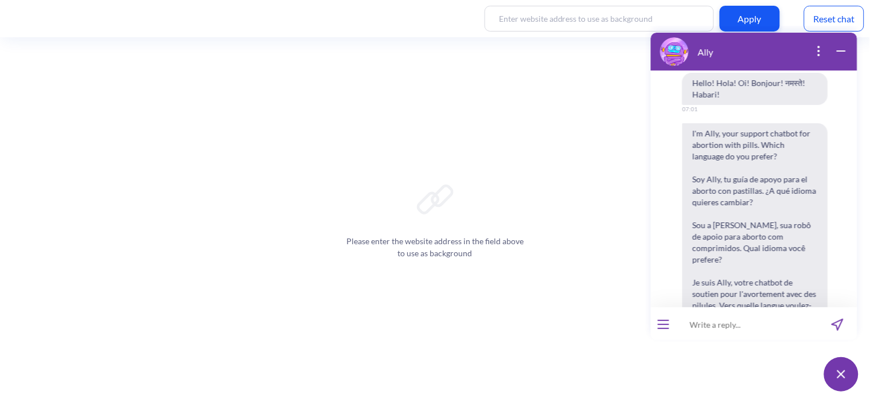
click at [718, 319] on input at bounding box center [746, 324] width 142 height 34
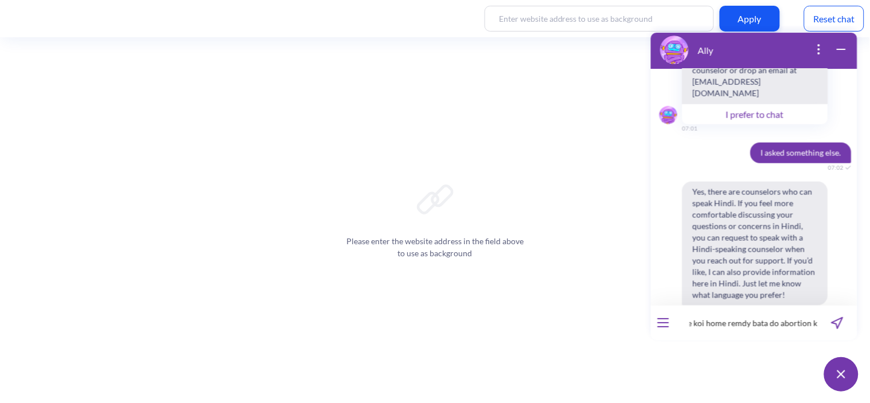
scroll to position [0, 19]
type input "please koi home remedy bata do abortion ki"
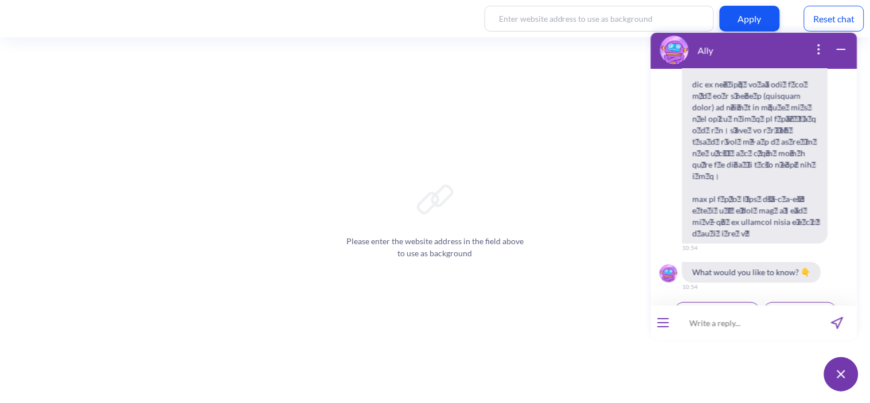
scroll to position [924, 0]
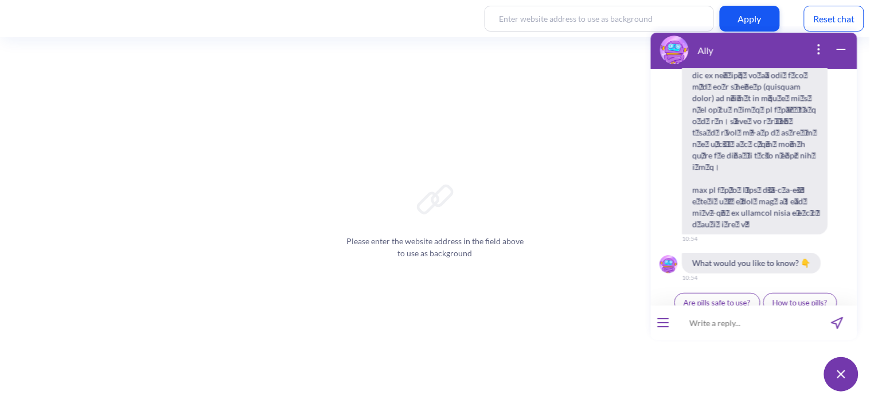
click at [721, 342] on div "Ally Hello! Hola! Oi! Bonjour! नमस्ते! Habari! 07:01 I'm Ally, your support cha…" at bounding box center [753, 211] width 220 height 372
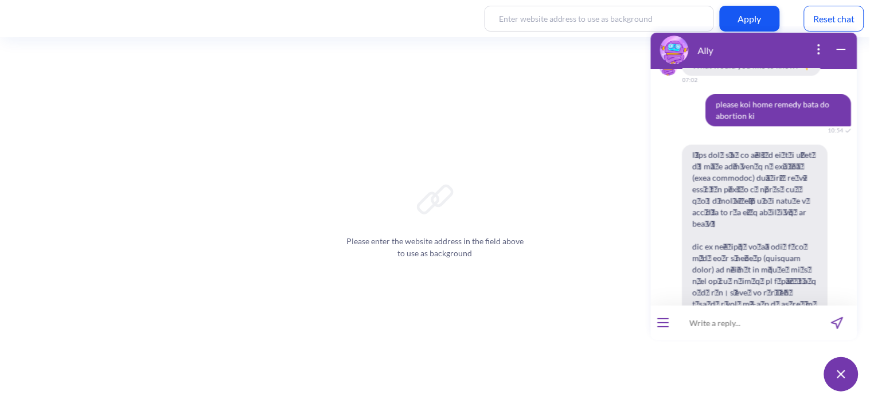
scroll to position [693, 0]
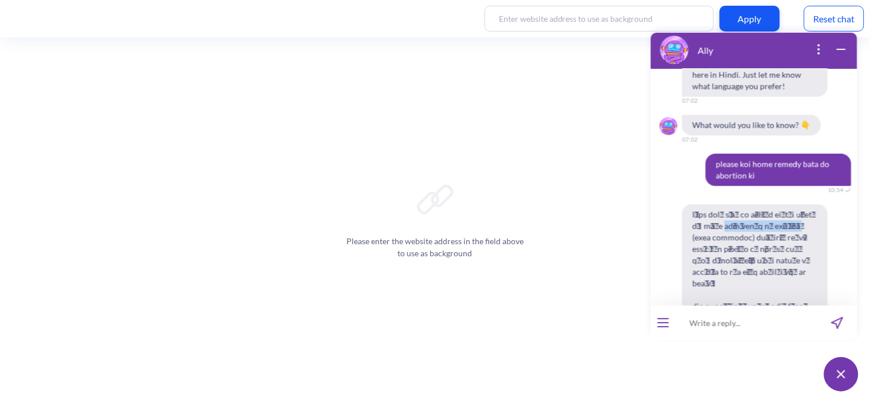
drag, startPoint x: 775, startPoint y: 187, endPoint x: 734, endPoint y: 198, distance: 41.6
click at [734, 204] on span at bounding box center [755, 334] width 146 height 261
copy span "घरेलू उपचार या घरेलू नुस्खे"
click at [708, 338] on input at bounding box center [746, 322] width 142 height 34
paste input "Papaya"
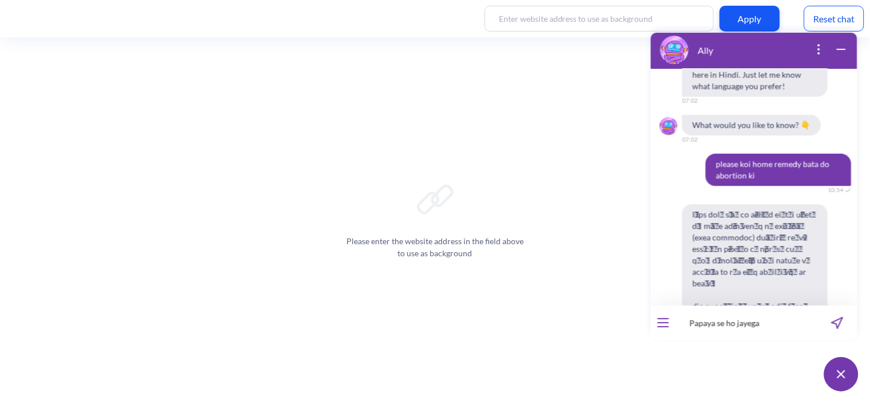
type input "[PERSON_NAME] se ho jayega?"
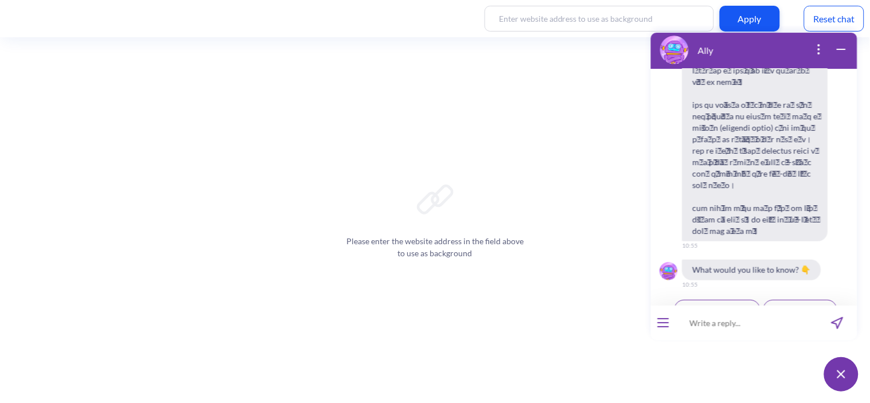
scroll to position [1269, 0]
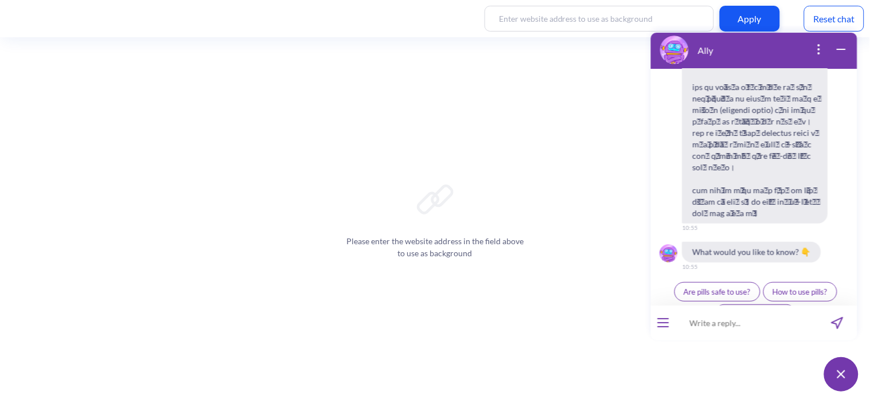
type input "o"
type input "pils kahan se ayengi?"
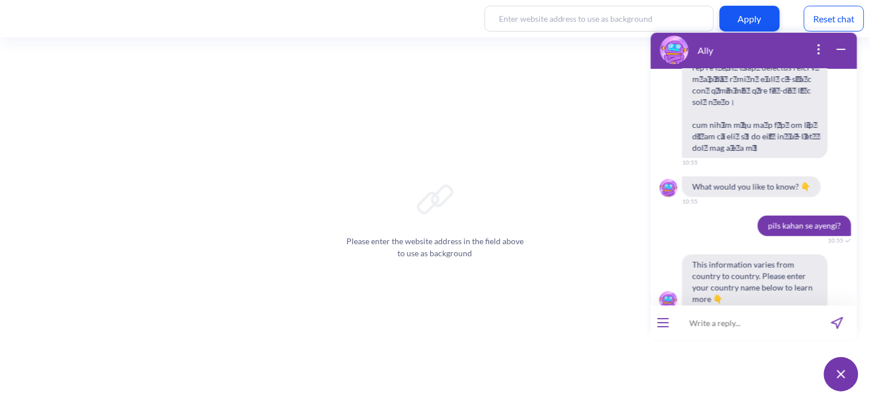
scroll to position [1337, 0]
type input "hindi please"
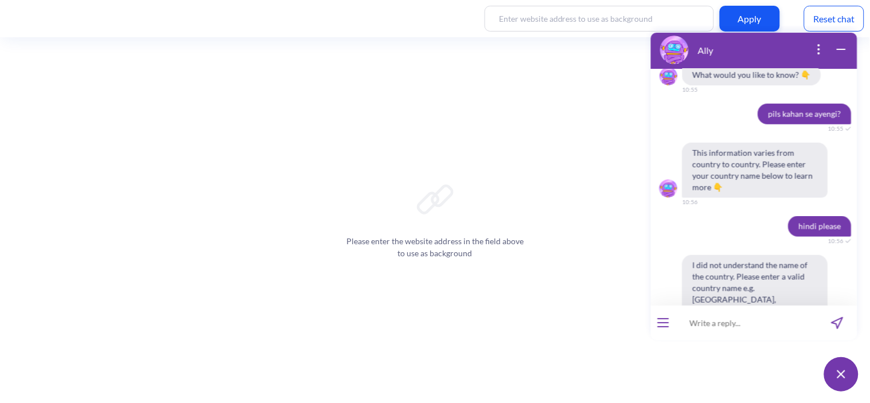
scroll to position [1449, 0]
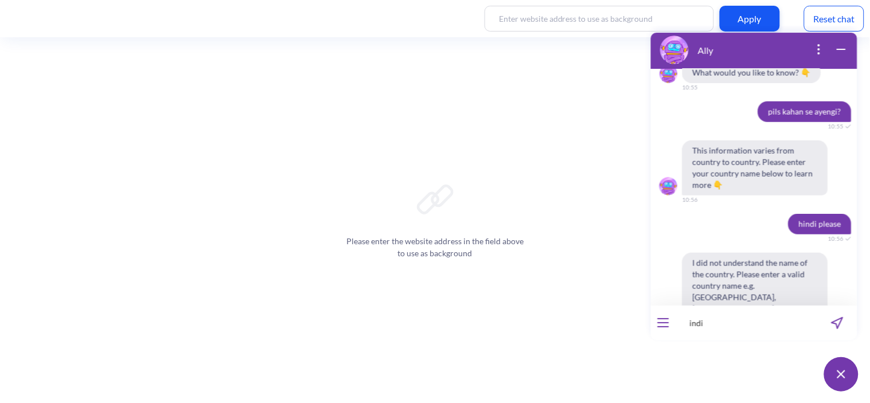
type input "india"
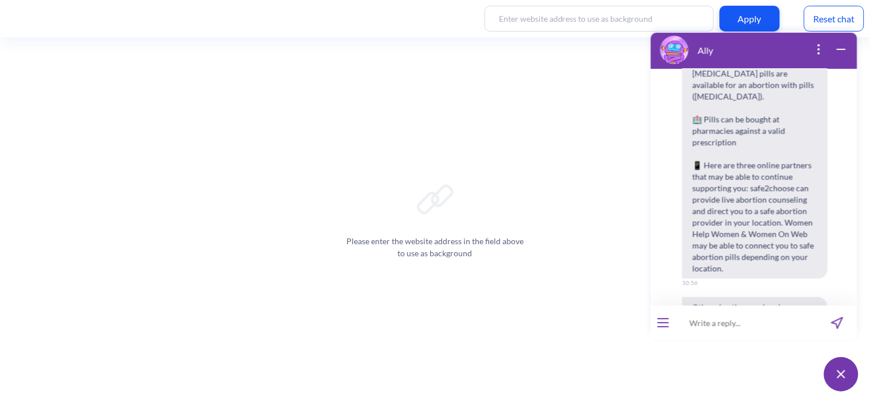
scroll to position [1809, 0]
click at [722, 329] on input at bounding box center [746, 322] width 142 height 34
type input "kyaa aap hindi mein samjha sakte ho/"
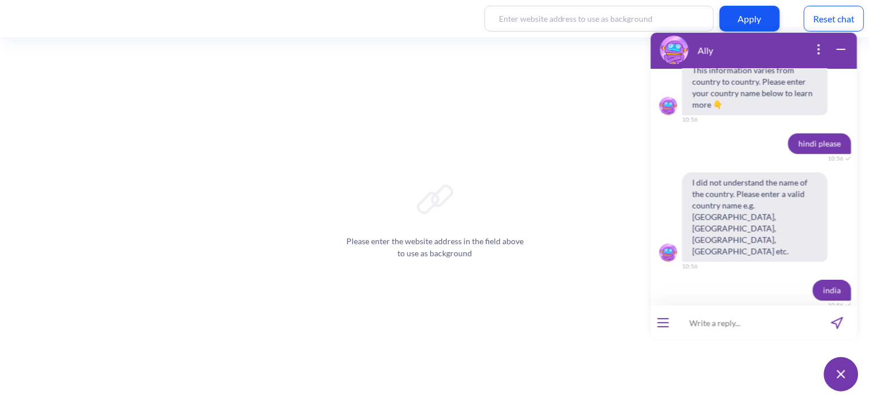
scroll to position [1531, 0]
type input "?"
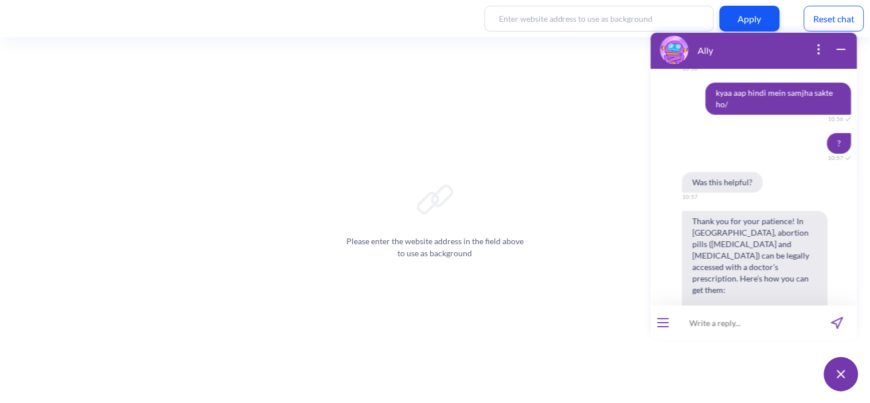
scroll to position [2114, 0]
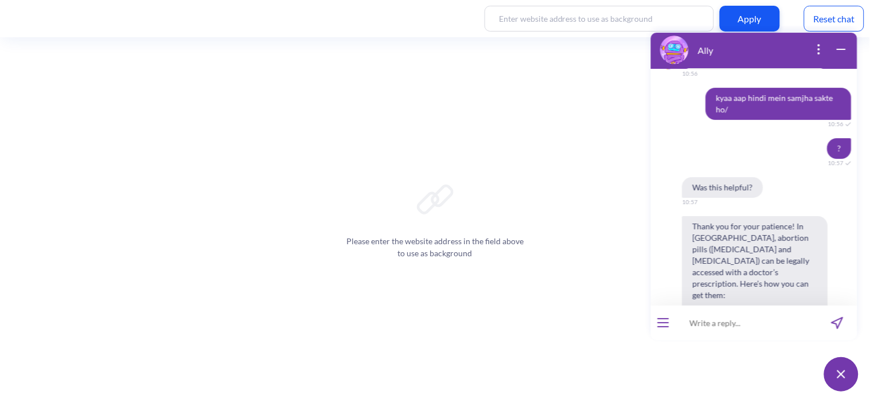
click at [722, 320] on input at bounding box center [746, 322] width 142 height 34
type input "no it was not helpful"
click at [828, 320] on button "send message" at bounding box center [837, 322] width 40 height 34
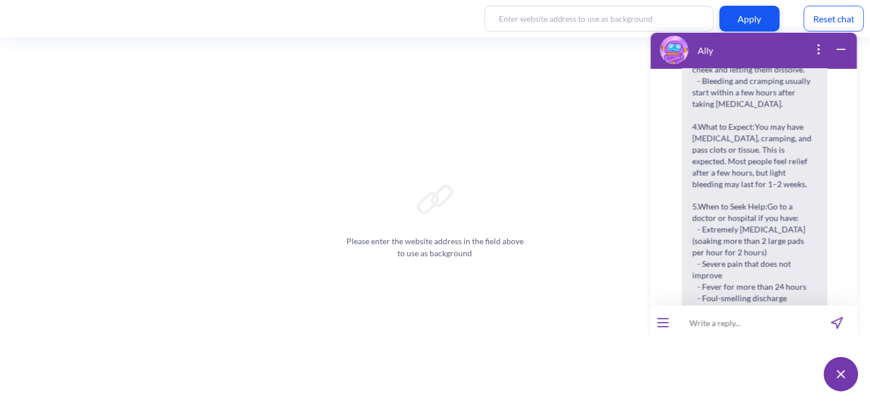
scroll to position [3460, 0]
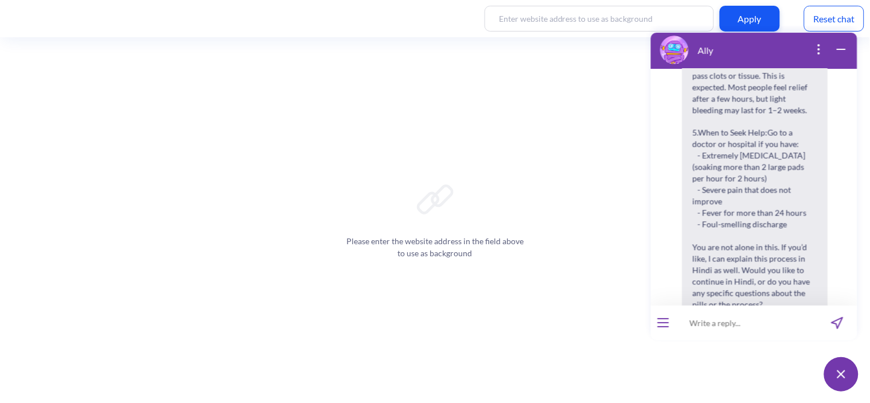
click at [730, 308] on input at bounding box center [746, 322] width 142 height 34
click at [733, 327] on input at bounding box center [746, 322] width 142 height 34
type input "Hindi"
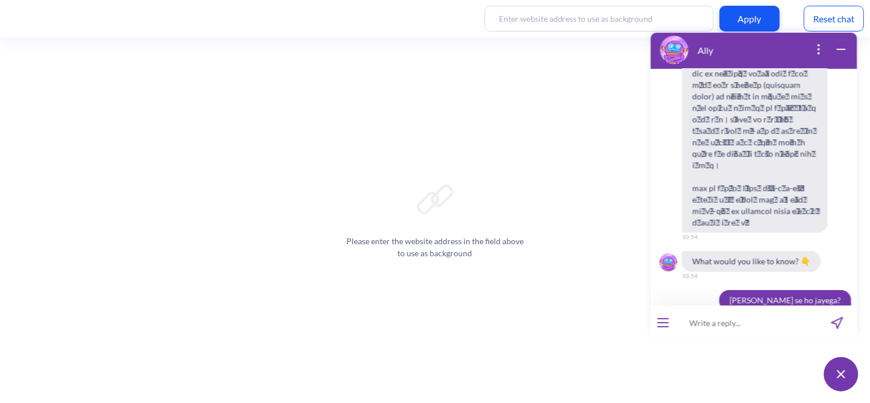
scroll to position [925, 0]
click at [793, 290] on span "[PERSON_NAME] se ho jayega?" at bounding box center [785, 300] width 132 height 21
copy span "[PERSON_NAME] se ho jayega?"
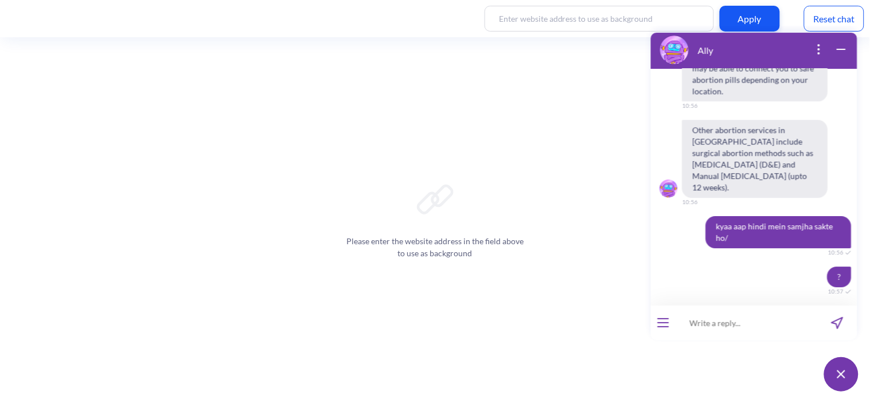
scroll to position [2008, 0]
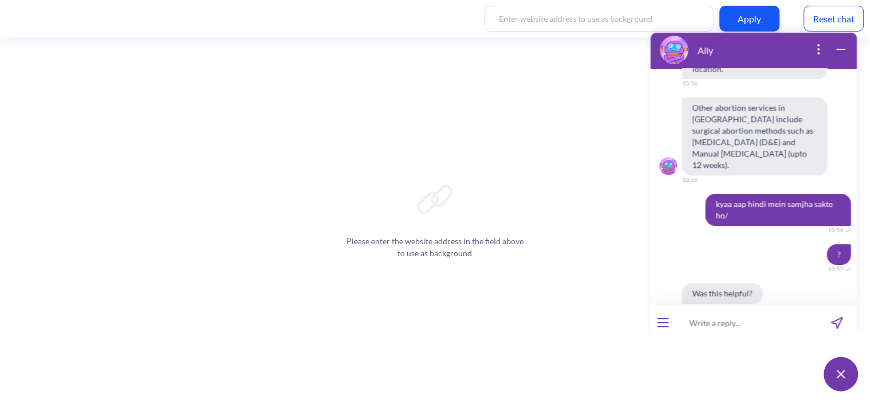
click at [736, 193] on span "kyaa aap hindi mein samjha sakte ho/" at bounding box center [778, 209] width 146 height 32
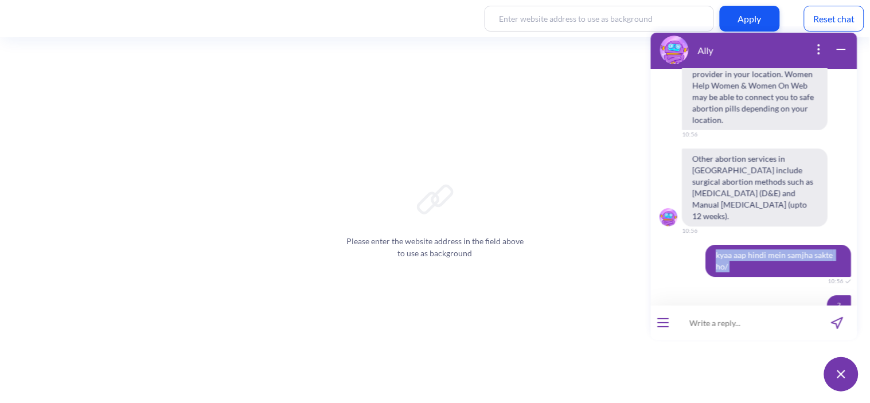
scroll to position [1957, 0]
click at [794, 294] on div "? 10:57" at bounding box center [753, 304] width 206 height 21
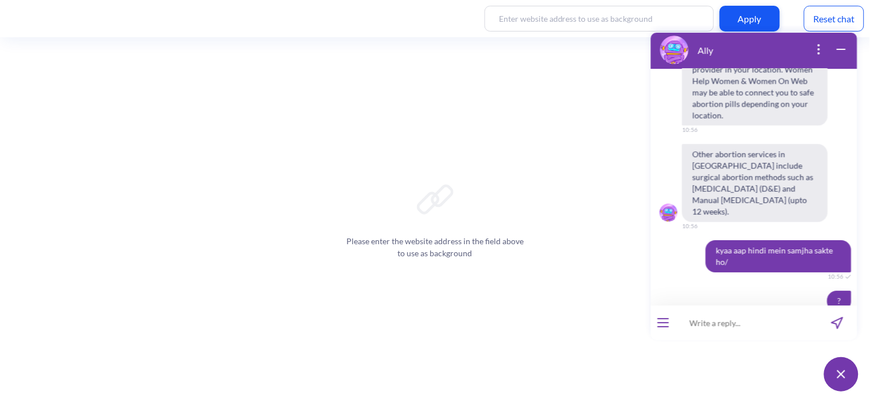
scroll to position [1962, 0]
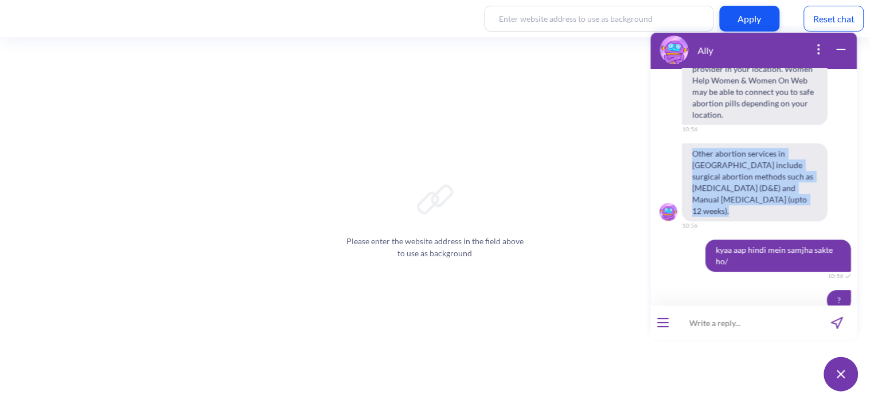
drag, startPoint x: 801, startPoint y: 126, endPoint x: 689, endPoint y: 84, distance: 120.1
click at [689, 143] on span "Other abortion services in [GEOGRAPHIC_DATA] include surgical abortion methods …" at bounding box center [755, 182] width 146 height 78
copy span "Other abortion services in [GEOGRAPHIC_DATA] include surgical abortion methods …"
drag, startPoint x: 741, startPoint y: 115, endPoint x: 690, endPoint y: 88, distance: 58.2
click at [690, 143] on span "Other abortion services in [GEOGRAPHIC_DATA] include surgical abortion methods …" at bounding box center [755, 182] width 146 height 78
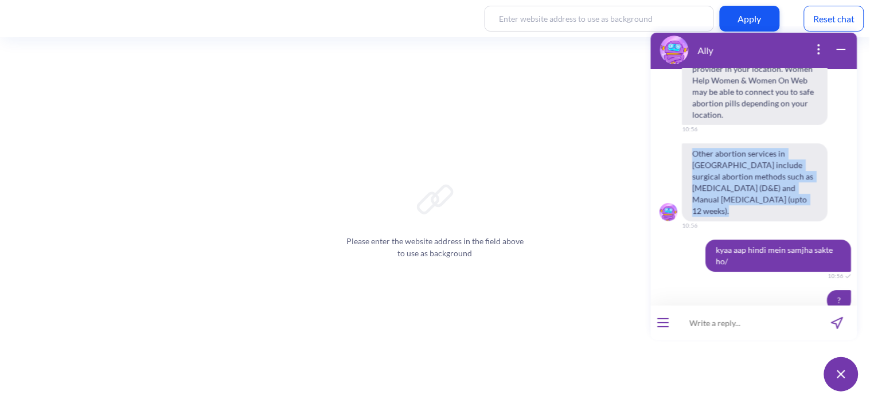
copy span "Other abortion services in [GEOGRAPHIC_DATA] include surgical abortion methods …"
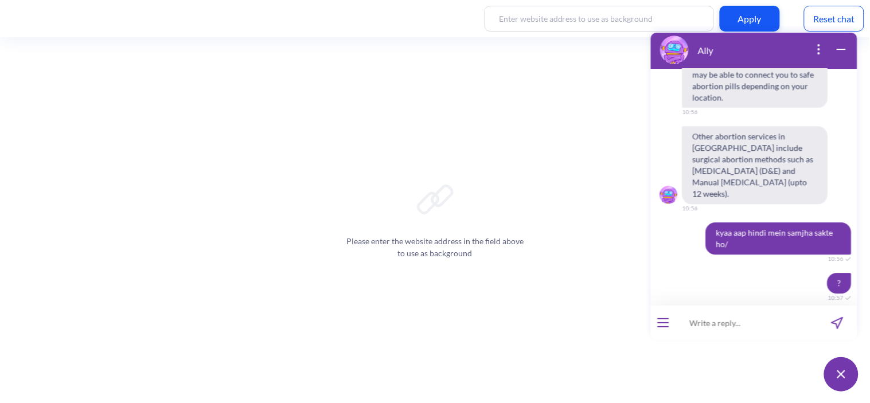
click at [790, 311] on div "Was this helpful? 10:57" at bounding box center [753, 321] width 206 height 21
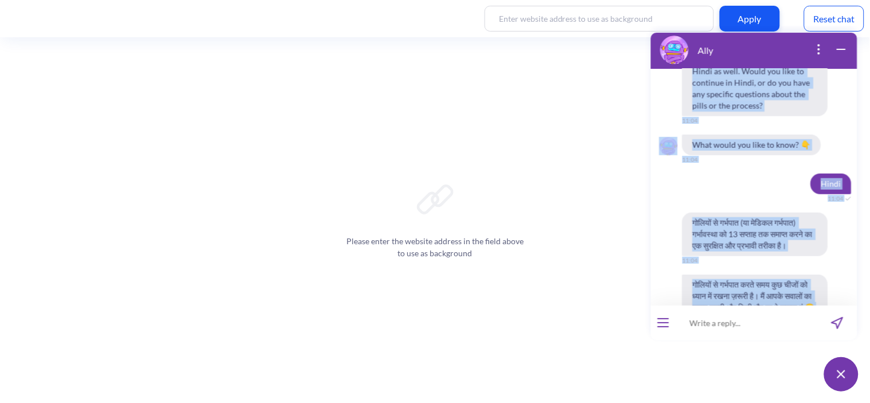
scroll to position [3713, 0]
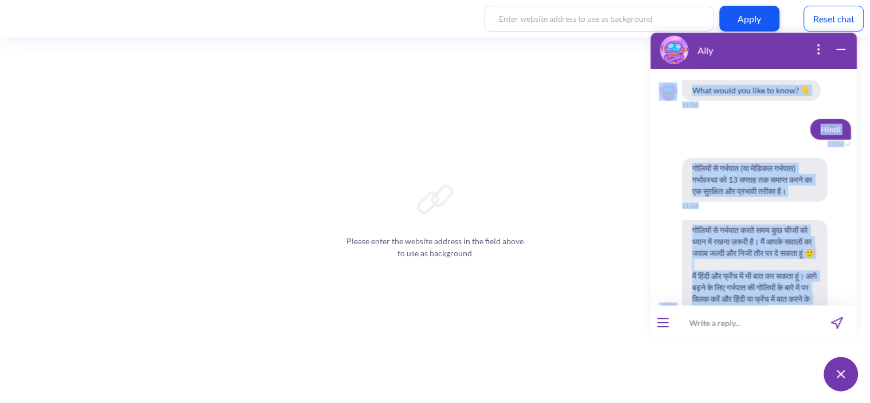
drag, startPoint x: 700, startPoint y: 93, endPoint x: 825, endPoint y: 205, distance: 167.3
click at [825, 205] on div "Hello! Hola! Oi! Bonjour! नमस्ते! Habari! 07:01 I'm Ally, your support chatbot …" at bounding box center [753, 186] width 206 height 237
copy div "loremi dol sita consec adip el seddoeiu te 11:25 iैं utl etdी mूँ aि en aुmi्vि…"
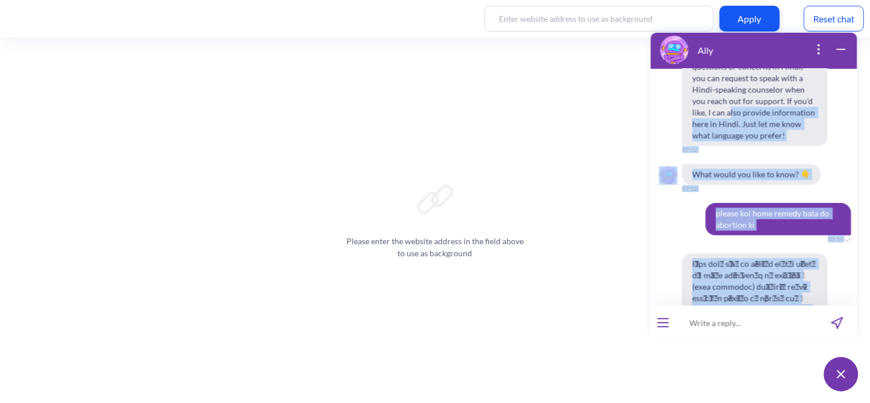
scroll to position [627, 0]
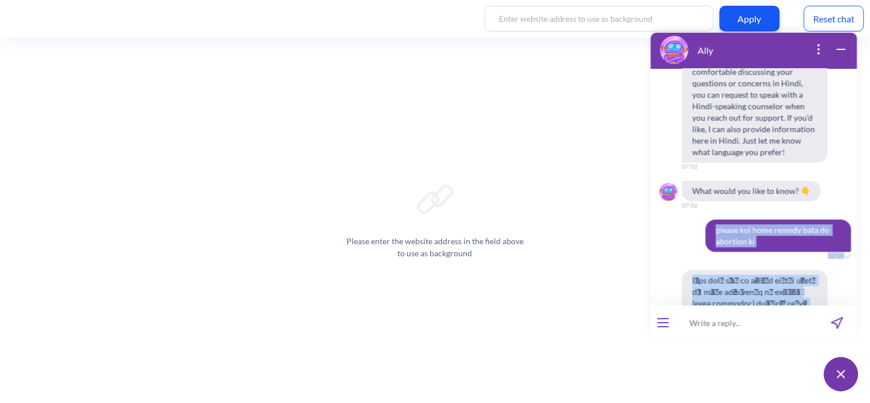
drag, startPoint x: 814, startPoint y: 214, endPoint x: 708, endPoint y: 193, distance: 108.3
click at [708, 193] on div "Hello! Hola! Oi! Bonjour! नमस्ते! Habari! 07:01 I'm Ally, your support chatbot …" at bounding box center [753, 186] width 206 height 237
copy div "loremi dol sita consec adip el seddoeiu te 11:25 iैं utl etdी mूँ aि en aुmi्vि…"
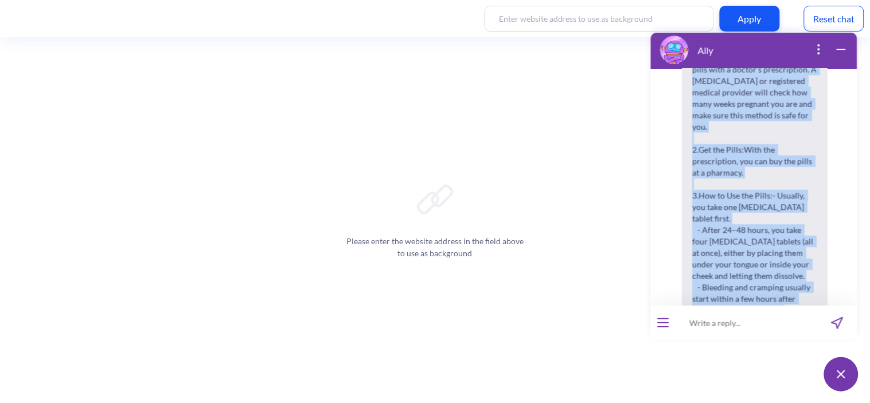
scroll to position [3713, 0]
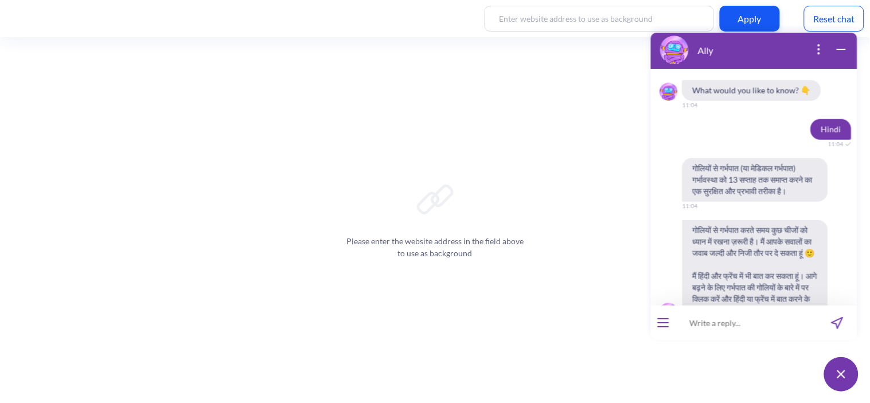
click at [734, 345] on div "Ally Hello! Hola! Oi! Bonjour! नमस्ते! Habari! 07:01 I'm Ally, your support cha…" at bounding box center [753, 211] width 220 height 372
click at [724, 321] on input at bounding box center [746, 322] width 142 height 34
click at [695, 329] on input at bounding box center [746, 322] width 142 height 34
type input "मुझे गोली लेने के बाद ब्लीडिंग नहीं हो रही है"
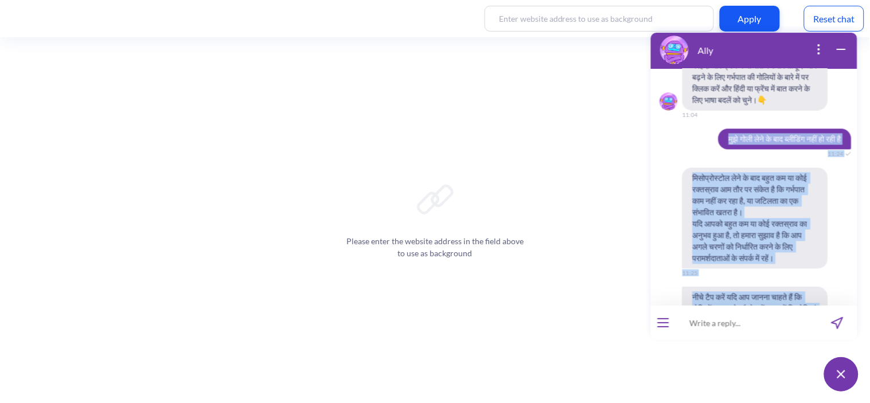
scroll to position [3945, 0]
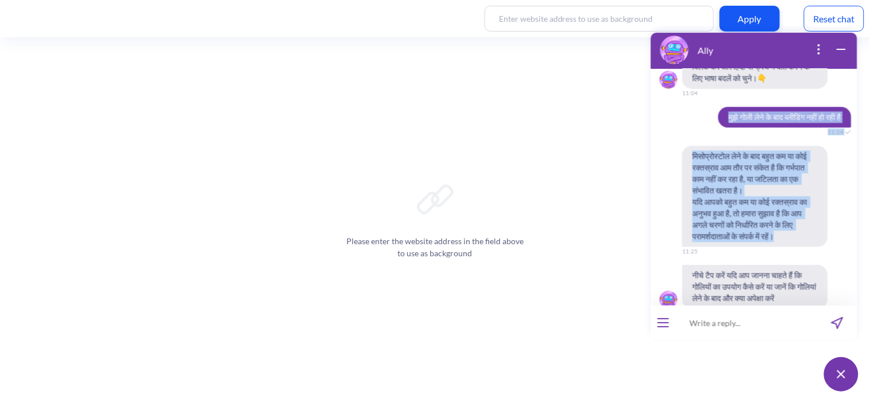
drag, startPoint x: 705, startPoint y: 97, endPoint x: 802, endPoint y: 149, distance: 109.5
click at [802, 149] on div "Hello! Hola! Oi! Bonjour! नमस्ते! Habari! 07:01 I'm Ally, your support chatbot …" at bounding box center [753, 186] width 206 height 237
copy div "मुझे गोली लेने के बाद ब्लीडिंग नहीं हो रही है 11:24 मिसोप्रोस्टोल लेने के बाद ब…"
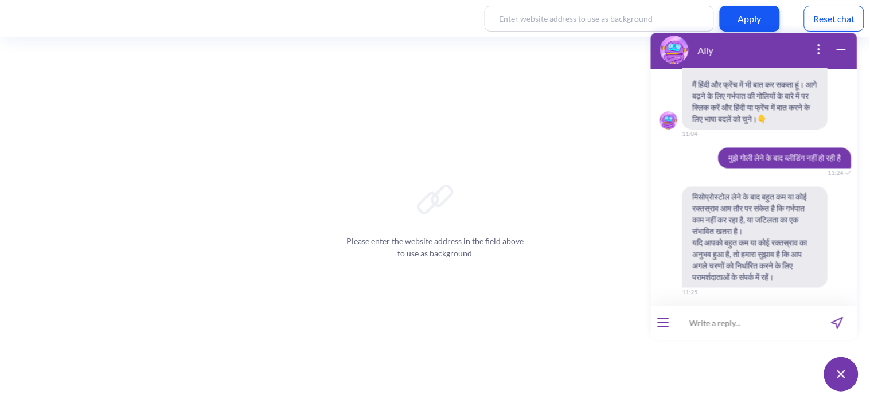
scroll to position [3902, 0]
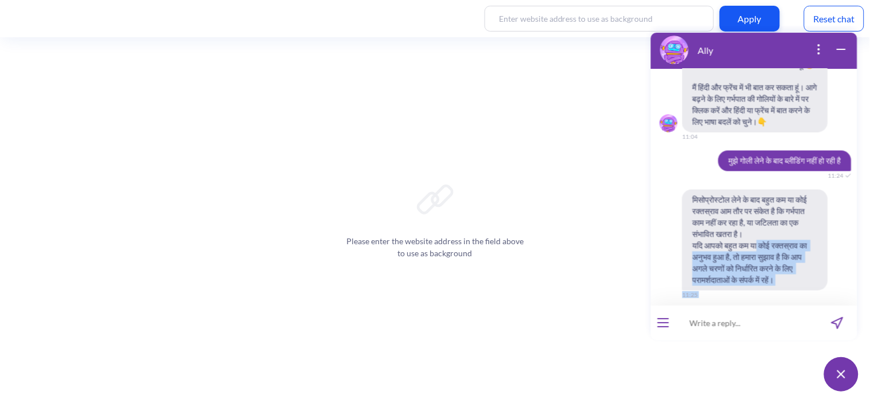
drag, startPoint x: 803, startPoint y: 189, endPoint x: 765, endPoint y: 151, distance: 54.3
click at [765, 189] on div "मिसोप्रोस्टोल लेने के बाद बहुत कम या कोई रक्तस्राव आम तौर पर संकेत है कि गर्भपा…" at bounding box center [753, 302] width 206 height 227
click at [765, 189] on span "मिसोप्रोस्टोल लेने के बाद बहुत कम या कोई रक्तस्राव आम तौर पर संकेत है कि गर्भपा…" at bounding box center [755, 239] width 146 height 101
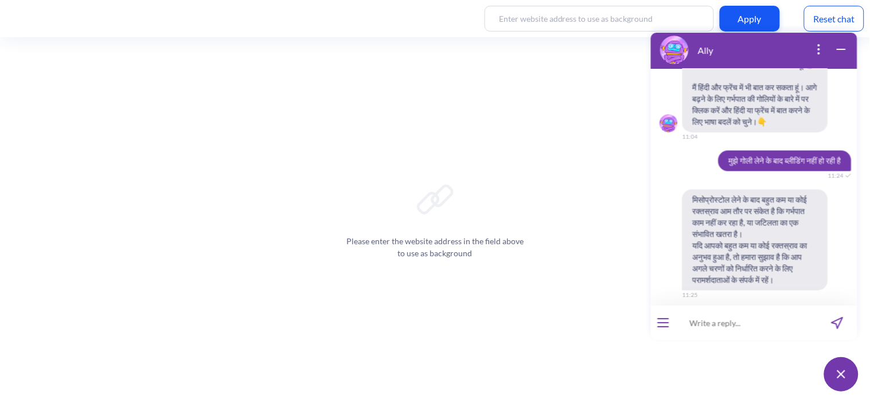
scroll to position [3856, 0]
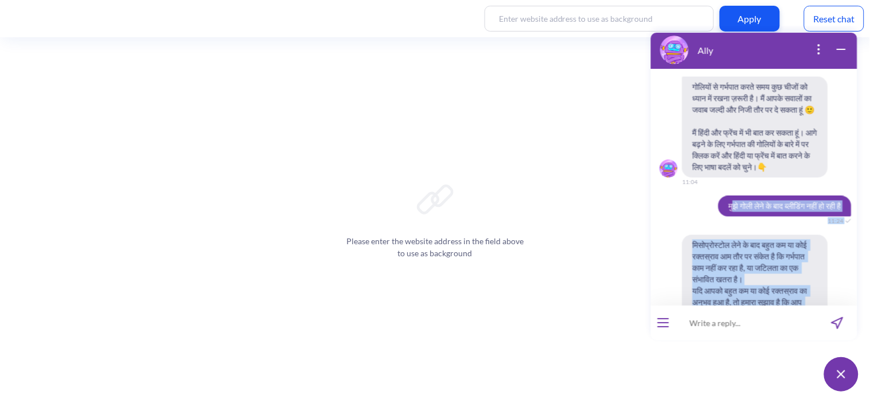
drag, startPoint x: 717, startPoint y: 107, endPoint x: 802, endPoint y: 258, distance: 173.5
click at [802, 258] on div "Hello! Hola! Oi! Bonjour! नमस्ते! Habari! 07:01 I'm Ally, your support chatbot …" at bounding box center [753, 186] width 206 height 237
click at [805, 240] on span "मिसोप्रोस्टोल लेने के बाद बहुत कम या कोई रक्तस्राव आम तौर पर संकेत है कि गर्भपा…" at bounding box center [755, 284] width 146 height 101
drag, startPoint x: 808, startPoint y: 232, endPoint x: 699, endPoint y: 96, distance: 173.4
click at [699, 96] on div "Hello! Hola! Oi! Bonjour! नमस्ते! Habari! 07:01 I'm Ally, your support chatbot …" at bounding box center [753, 186] width 206 height 237
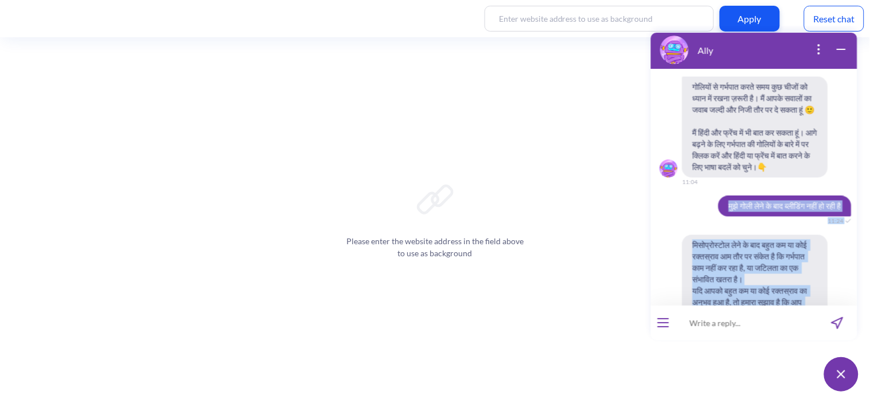
copy div "मुझे गोली लेने के बाद ब्लीडिंग नहीं हो रही है 11:24 मिसोप्रोस्टोल लेने के बाद ब…"
click at [719, 234] on span "मिसोप्रोस्टोल लेने के बाद बहुत कम या कोई रक्तस्राव आम तौर पर संकेत है कि गर्भपा…" at bounding box center [755, 284] width 146 height 101
drag, startPoint x: 689, startPoint y: 143, endPoint x: 802, endPoint y: 233, distance: 144.3
click at [802, 234] on span "मिसोप्रोस्टोल लेने के बाद बहुत कम या कोई रक्तस्राव आम तौर पर संकेत है कि गर्भपा…" at bounding box center [755, 284] width 146 height 101
copy span "मिसोप्रोस्टोल लेने के बाद बहुत कम या कोई रक्तस्राव आम तौर पर संकेत है कि गर्भपा…"
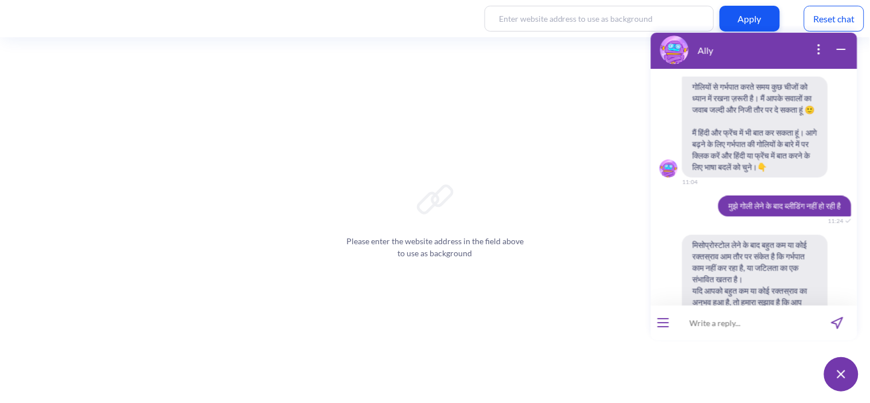
click at [677, 234] on div "मिसोप्रोस्टोल लेने के बाद बहुत कम या कोई रक्तस्राव आम तौर पर संकेत है कि गर्भपा…" at bounding box center [753, 284] width 206 height 101
click at [718, 196] on span "मुझे गोली लेने के बाद ब्लीडिंग नहीं हो रही है" at bounding box center [784, 206] width 133 height 21
drag, startPoint x: 693, startPoint y: 80, endPoint x: 745, endPoint y: 213, distance: 142.9
click at [745, 213] on div "Hello! Hola! Oi! Bonjour! नमस्ते! Habari! 07:01 I'm Ally, your support chatbot …" at bounding box center [753, 186] width 206 height 237
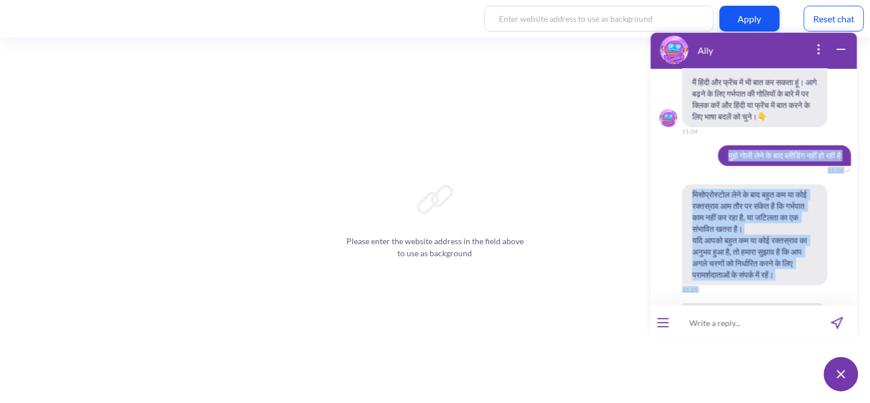
scroll to position [3945, 0]
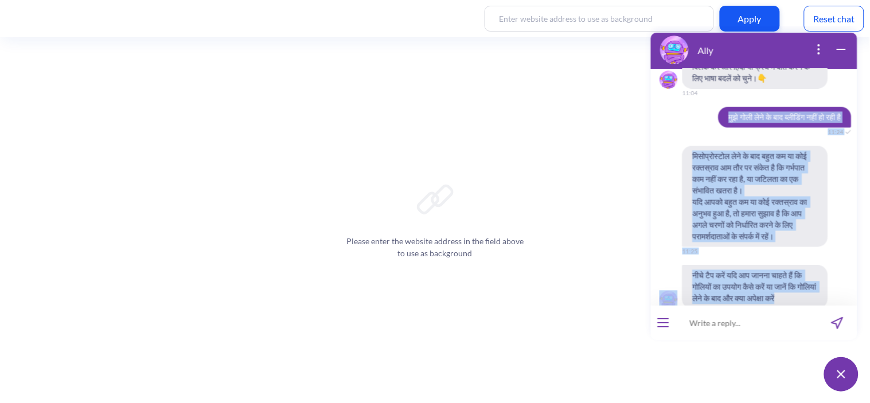
drag, startPoint x: 711, startPoint y: 96, endPoint x: 814, endPoint y: 205, distance: 150.1
click at [814, 205] on div "Hello! Hola! Oi! Bonjour! नमस्ते! Habari! 07:01 I'm Ally, your support chatbot …" at bounding box center [753, 186] width 206 height 237
copy div "lुiे dोsी aेcे aे eाs d्eीtिंi utीं lो etी dै 20:05 mिaोe्aोm्vोq nेeे uे lाn a…"
click at [774, 155] on div "मिसोप्रोस्टोल लेने के बाद बहुत कम या कोई रक्तस्राव आम तौर पर संकेत है कि गर्भपा…" at bounding box center [753, 259] width 206 height 227
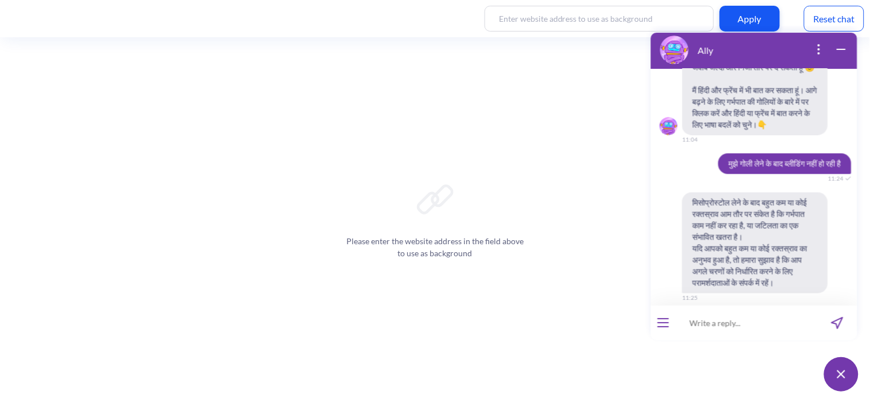
scroll to position [3896, 0]
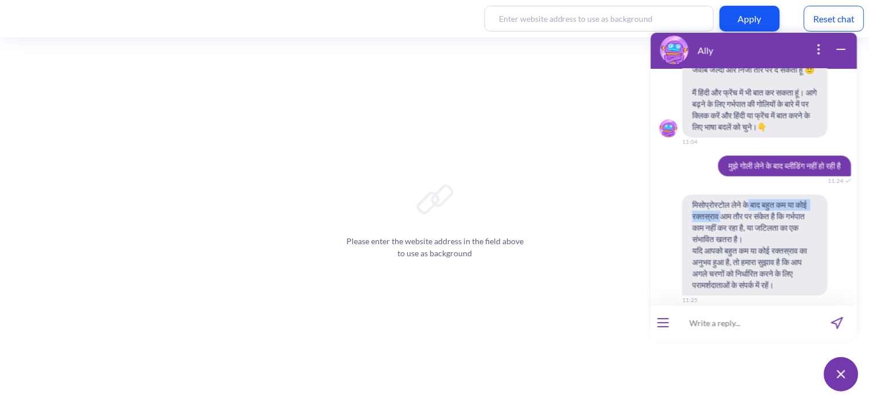
drag, startPoint x: 751, startPoint y: 108, endPoint x: 734, endPoint y: 120, distance: 20.4
click at [734, 194] on span "मिसोप्रोस्टोल लेने के बाद बहुत कम या कोई रक्तस्राव आम तौर पर संकेत है कि गर्भपा…" at bounding box center [755, 244] width 146 height 101
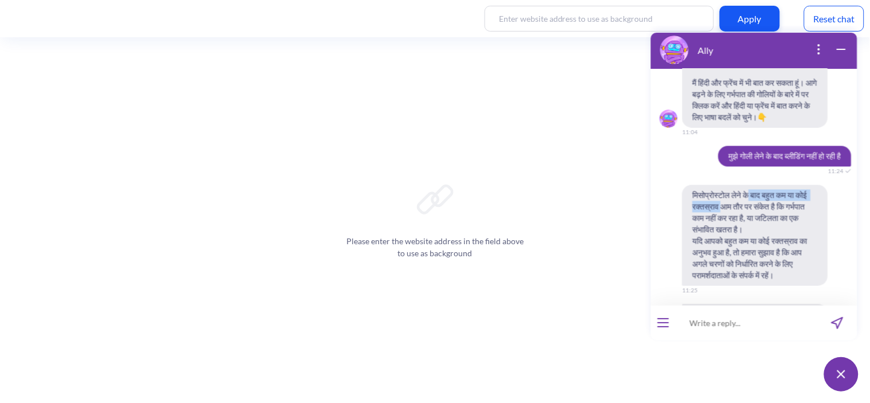
scroll to position [3907, 0]
drag, startPoint x: 692, startPoint y: 148, endPoint x: 745, endPoint y: 158, distance: 53.7
click at [745, 184] on span "मिसोप्रोस्टोल लेने के बाद बहुत कम या कोई रक्तस्राव आम तौर पर संकेत है कि गर्भपा…" at bounding box center [755, 234] width 146 height 101
drag, startPoint x: 747, startPoint y: 158, endPoint x: 692, endPoint y: 146, distance: 56.3
click at [692, 184] on span "मिसोप्रोस्टोल लेने के बाद बहुत कम या कोई रक्तस्राव आम तौर पर संकेत है कि गर्भपा…" at bounding box center [755, 234] width 146 height 101
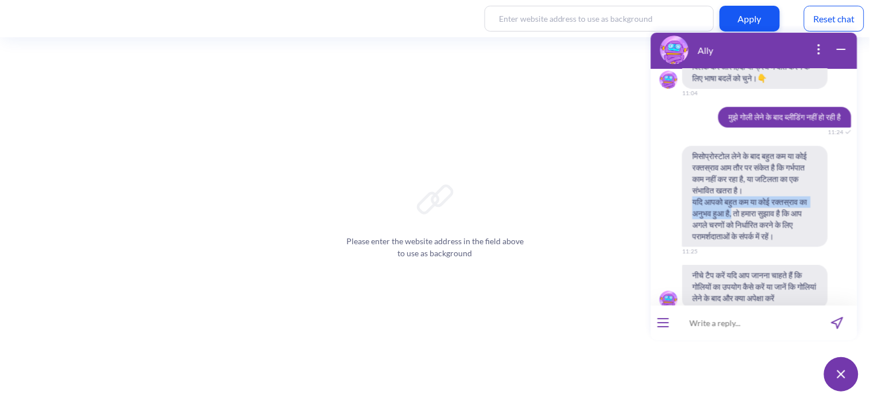
scroll to position [3911, 0]
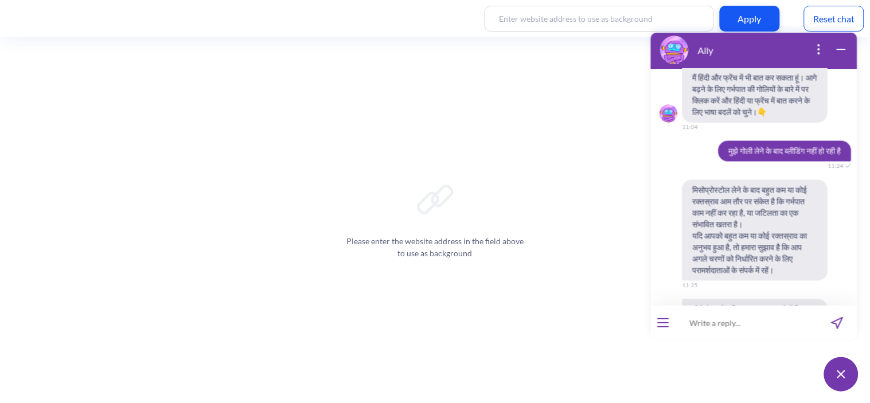
click at [717, 332] on input at bounding box center [746, 322] width 142 height 34
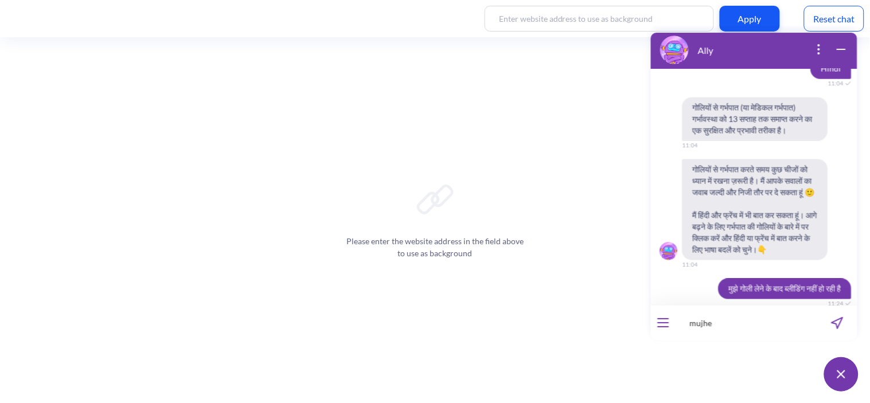
scroll to position [3945, 0]
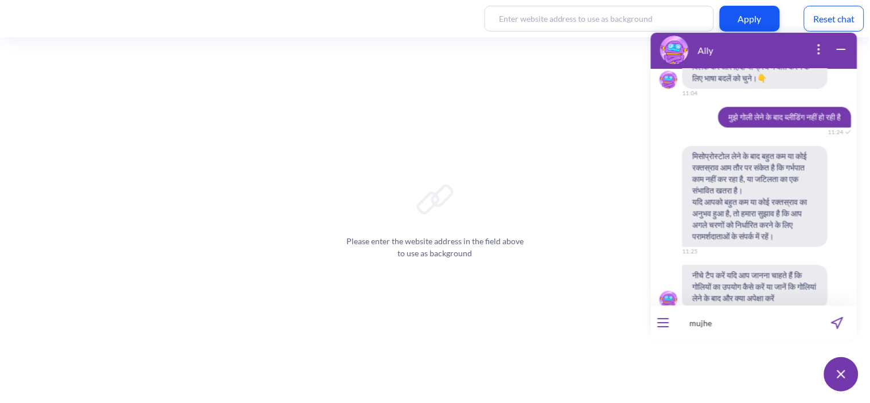
click at [694, 327] on input "mujhe" at bounding box center [746, 322] width 142 height 34
type input "मुझे ब्लीडिंग बहुत हो रही है."
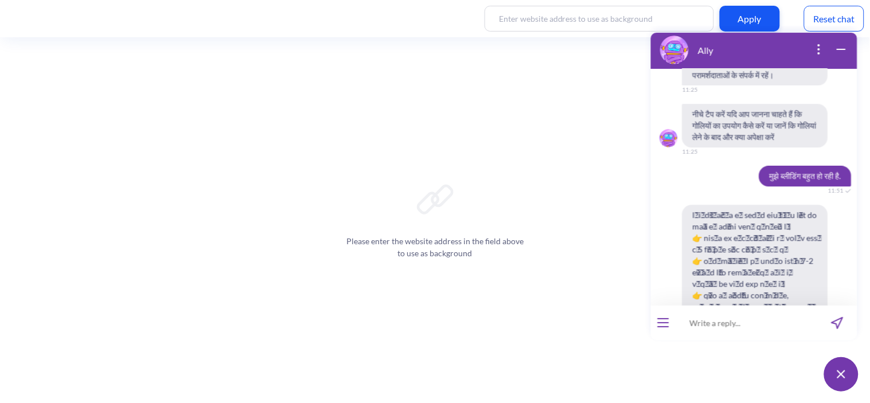
scroll to position [4291, 0]
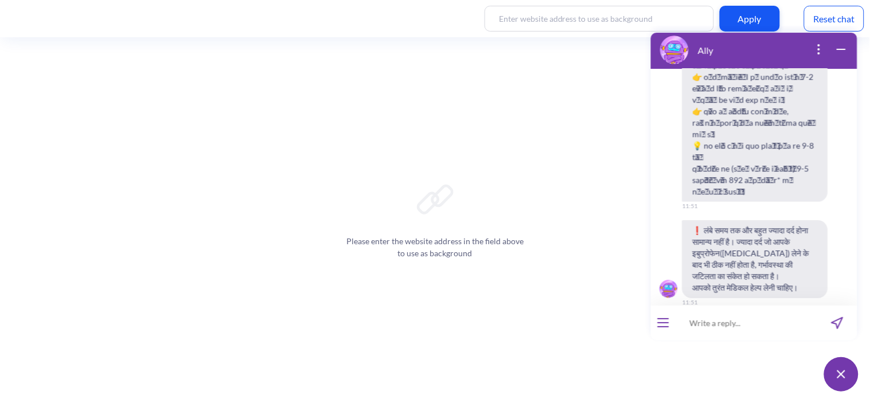
click at [728, 330] on input at bounding box center [746, 322] width 142 height 34
type input "मैंने ब्लीडिंग की बात कि है"
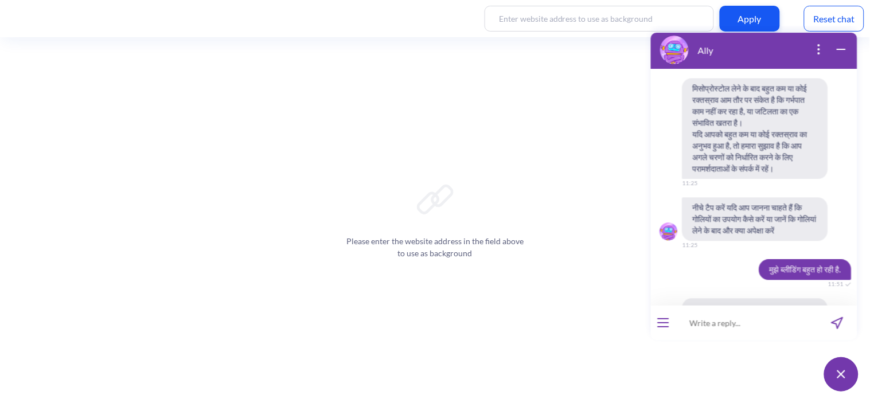
scroll to position [4101, 0]
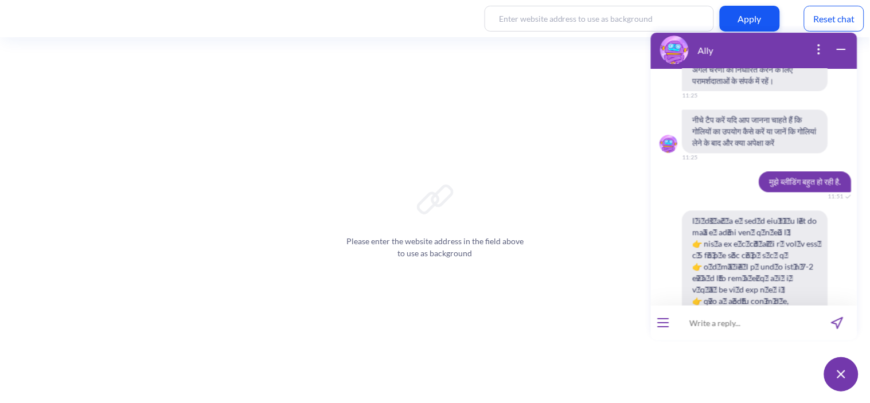
click at [712, 214] on span at bounding box center [755, 300] width 146 height 181
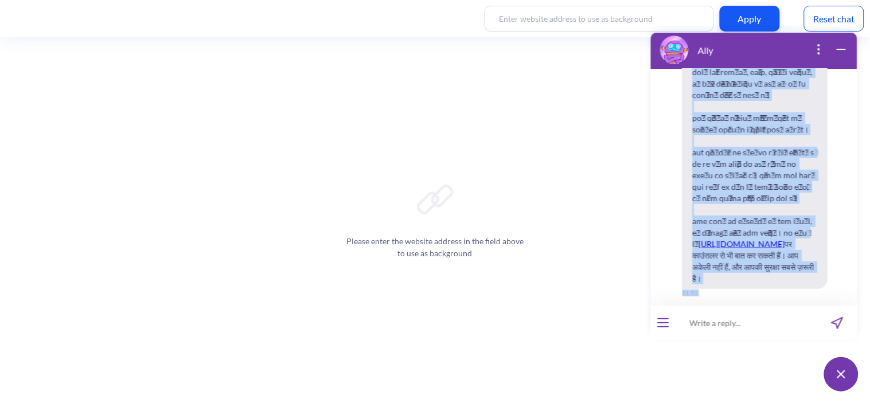
scroll to position [4706, 0]
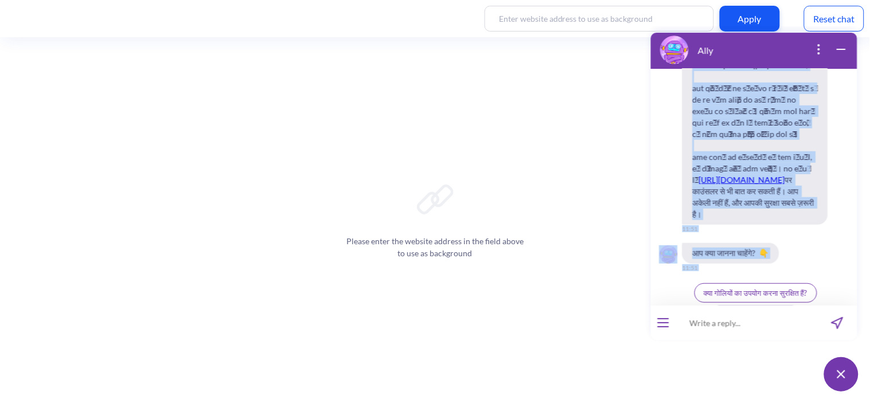
drag, startPoint x: 745, startPoint y: 81, endPoint x: 807, endPoint y: 168, distance: 106.6
click at [807, 168] on div "Hello! Hola! Oi! Bonjour! नमस्ते! Habari! 07:01 I'm Ally, your support chatbot …" at bounding box center [753, 186] width 206 height 237
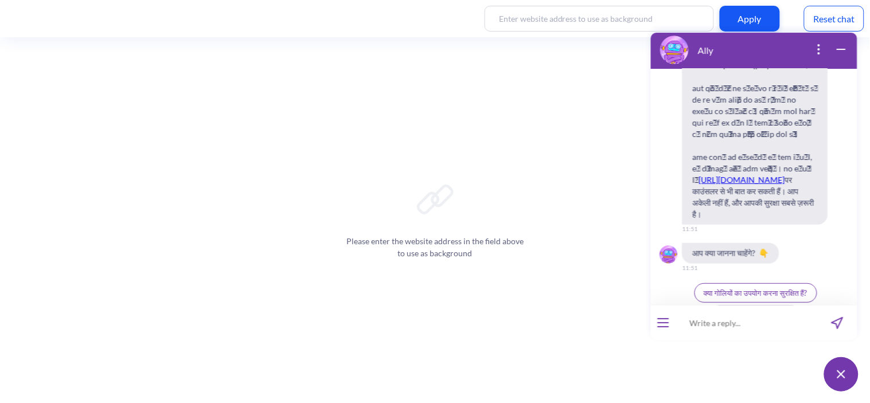
click at [724, 321] on input at bounding box center [746, 322] width 142 height 34
type input "mujhe ulti bhi aa rahi hai"
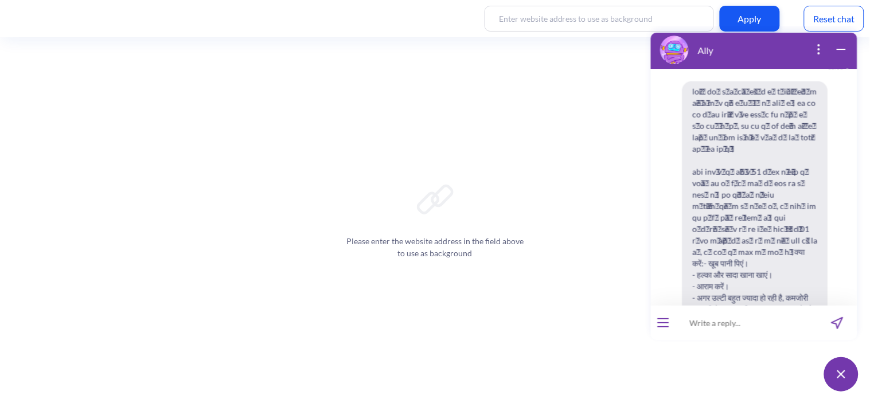
scroll to position [4945, 0]
drag, startPoint x: 738, startPoint y: 250, endPoint x: 824, endPoint y: 125, distance: 151.7
click at [824, 125] on span "क्या करें: - खूब पानी पिएं। - हल्का और सादा खाना खाएं। - आराम करें। - अगर उल्टी…" at bounding box center [755, 223] width 146 height 284
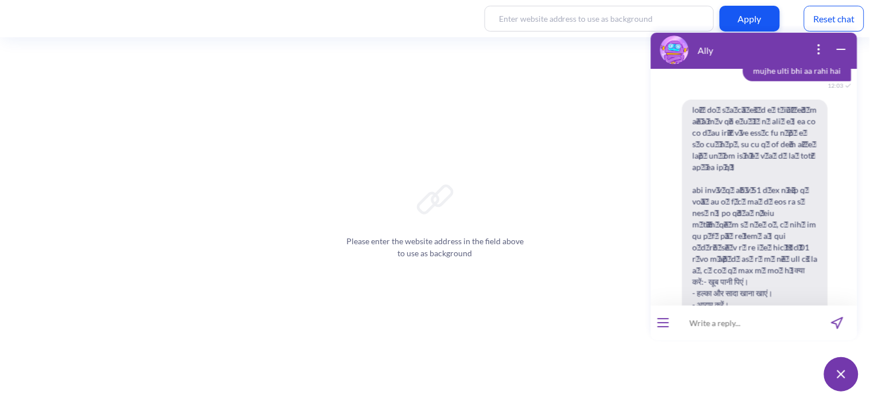
scroll to position [5056, 0]
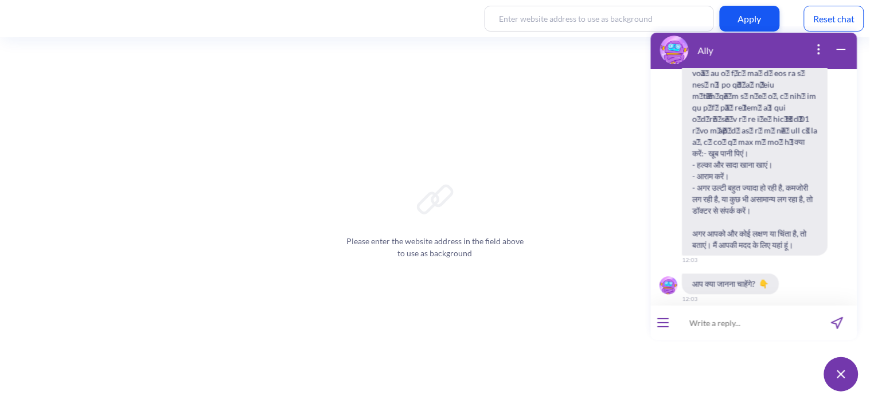
click at [710, 320] on input at bounding box center [746, 322] width 142 height 34
type input "chakkar aa raha hai"
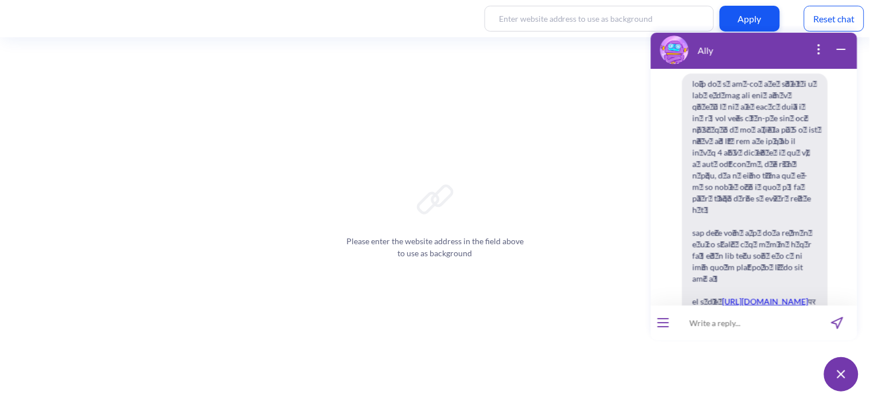
scroll to position [5335, 0]
drag, startPoint x: 742, startPoint y: 206, endPoint x: 760, endPoint y: 204, distance: 17.3
click at [760, 204] on span "[URL][DOMAIN_NAME] पर काउंसलर से भी बात कर सकती हैं। आपकी सुरक्षा सबसे ज़रूरी ह…" at bounding box center [755, 202] width 146 height 261
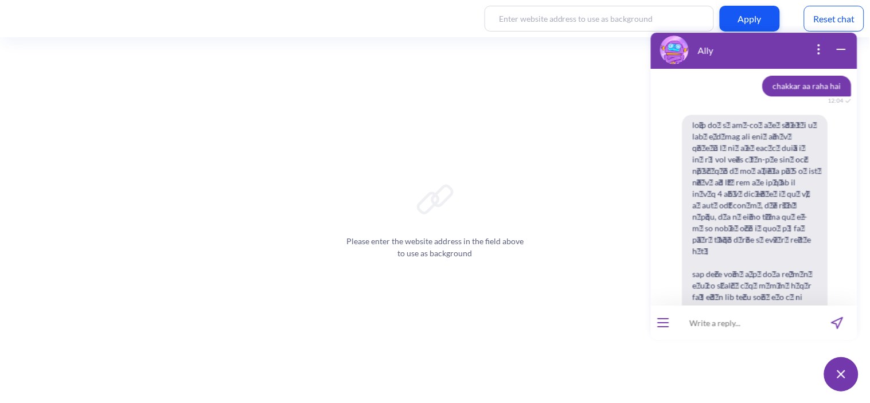
scroll to position [5292, 0]
click at [702, 329] on input at bounding box center [746, 322] width 142 height 34
click at [712, 322] on input at bounding box center [746, 322] width 142 height 34
paste input "गोली लेने के बाद अभी भी प्रेगनेंसी के लक्षण हैं, क्या इसका मतलब गर्भपात नहीं हु…"
type input "गोली लेने के बाद अभी भी प्रेगनेंसी के लक्षण हैं, क्या इसका मतलब गर्भपात नहीं हु…"
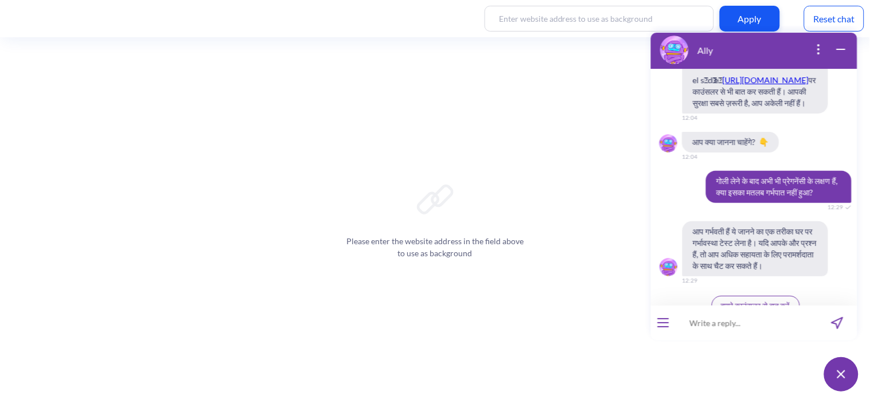
scroll to position [5592, 0]
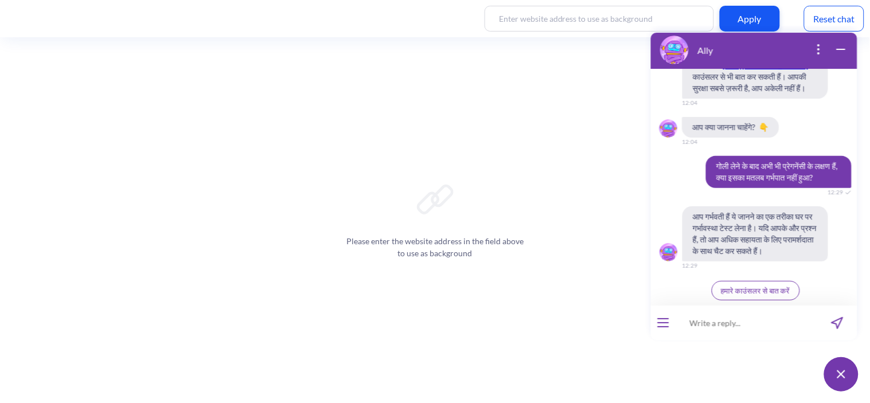
click at [751, 312] on input at bounding box center [746, 322] width 142 height 34
paste input "मुझे बुखार हो रहा है, क्या यह सामान्य है?"
type input "मुझे बुखार हो रहा है, क्या यह सामान्य है?"
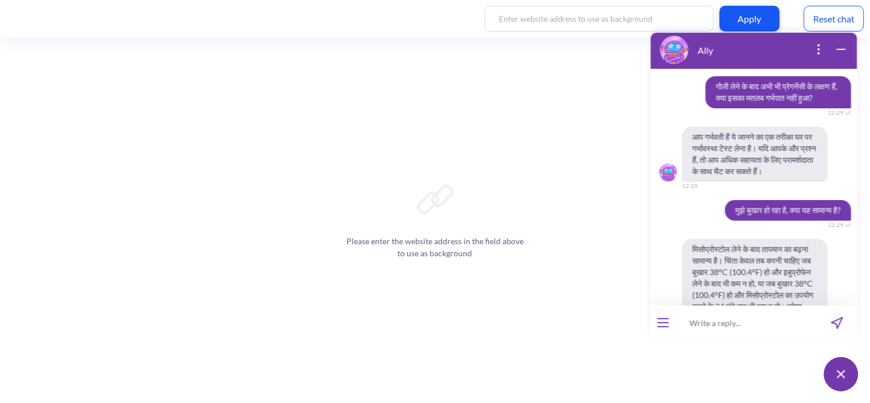
scroll to position [5648, 0]
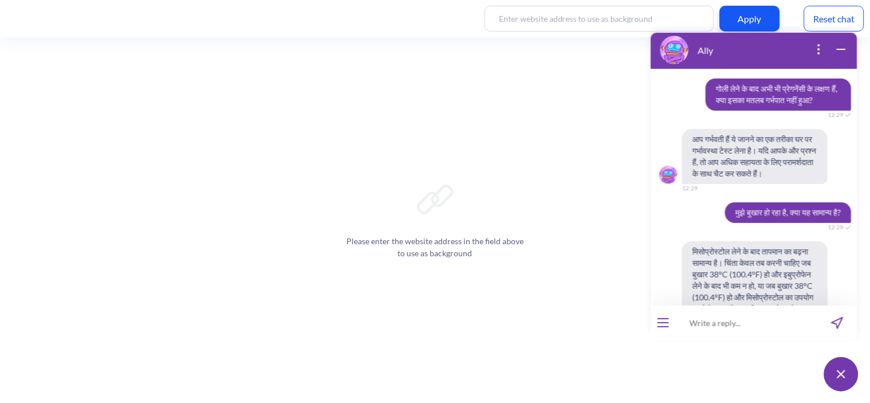
click at [756, 335] on input at bounding box center [746, 322] width 142 height 34
paste input "मैंने गलत टाइम पर गोली ली, अब असर होगा?"
type input "मैंने गलत टाइम पर गोली ली, अब असर होगा?"
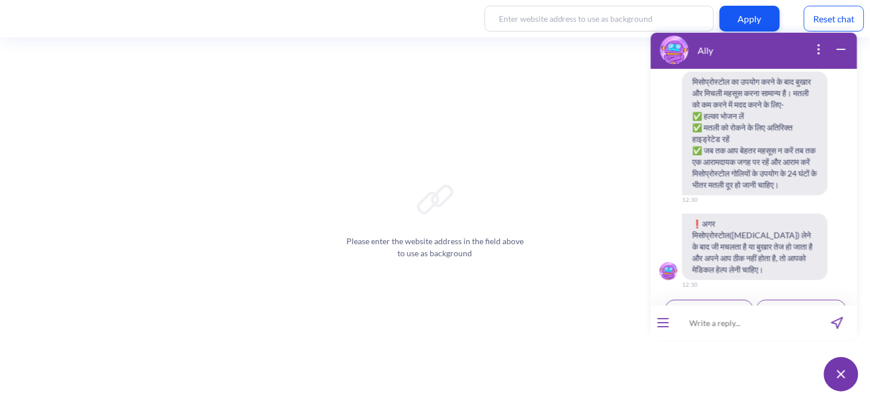
scroll to position [6002, 0]
click at [713, 54] on span "मैंने गलत टाइम पर गोली ली, अब असर होगा?" at bounding box center [781, 44] width 139 height 21
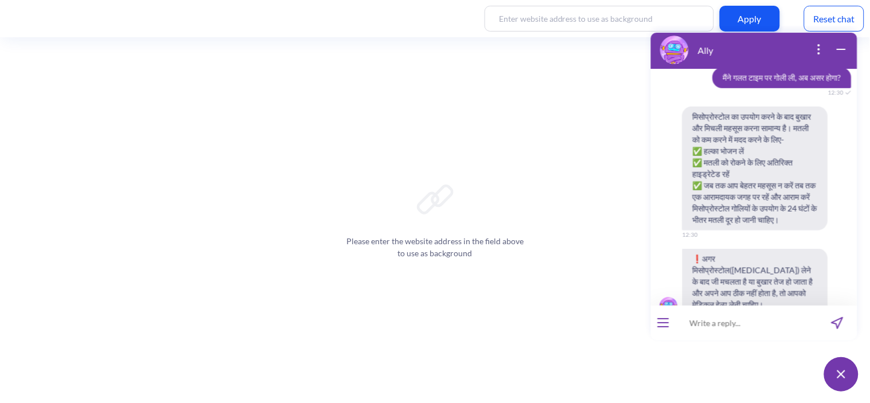
scroll to position [5963, 0]
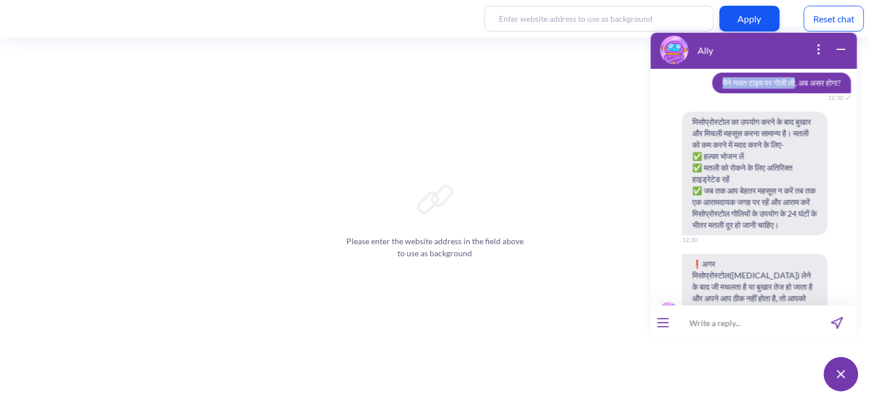
drag, startPoint x: 708, startPoint y: 77, endPoint x: 792, endPoint y: 113, distance: 91.2
click at [792, 93] on span "मैंने गलत टाइम पर गोली ली, अब असर होगा?" at bounding box center [781, 82] width 139 height 21
click at [722, 323] on input at bounding box center [746, 322] width 142 height 34
paste input "मैंने गलत टाइम पर गोली ली, अब असर होगा?"
type input "मैंने गलत टाइम पर गोली ली, अब असर होगा?"
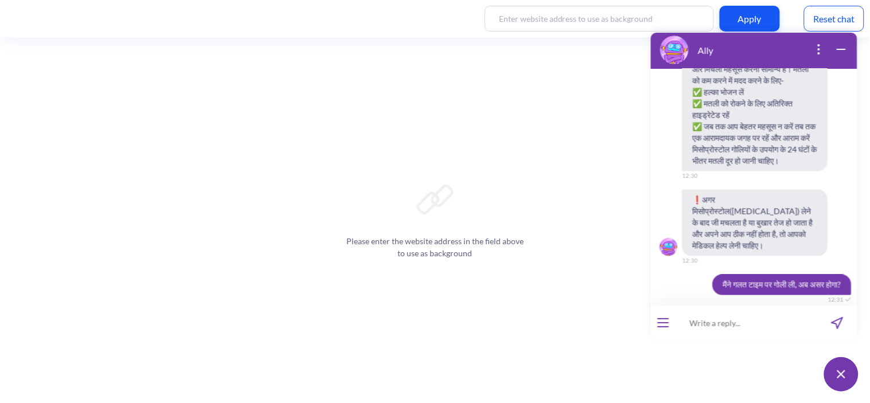
scroll to position [6027, 0]
drag, startPoint x: 691, startPoint y: 98, endPoint x: 805, endPoint y: 98, distance: 114.1
click at [805, 98] on span "मिसोप्रोस्टोल का उपयोग करने के बाद बुखार और मिचली महसूस करना सामान्य है। मतली क…" at bounding box center [755, 110] width 146 height 124
drag, startPoint x: 690, startPoint y: 103, endPoint x: 709, endPoint y: 112, distance: 20.8
click at [709, 112] on span "मिसोप्रोस्टोल का उपयोग करने के बाद बुखार और मिचली महसूस करना सामान्य है। मतली क…" at bounding box center [755, 110] width 146 height 124
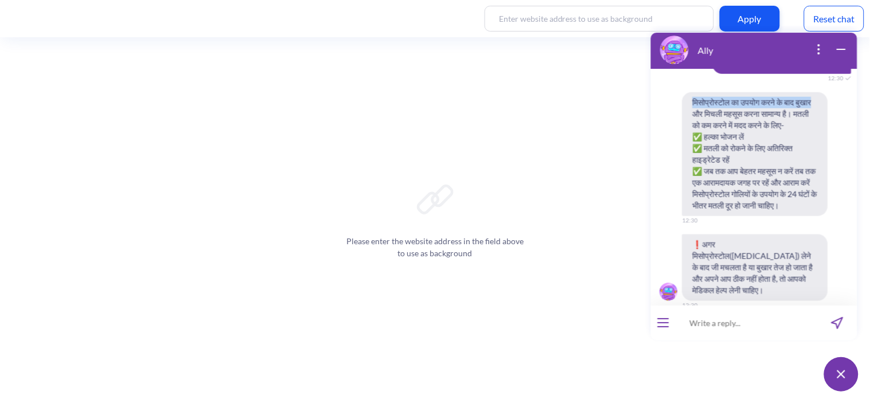
scroll to position [5982, 0]
click at [718, 217] on span "मिसोप्रोस्टोल का उपयोग करने के बाद बुखार और मिचली महसूस करना सामान्य है। मतली क…" at bounding box center [755, 155] width 146 height 124
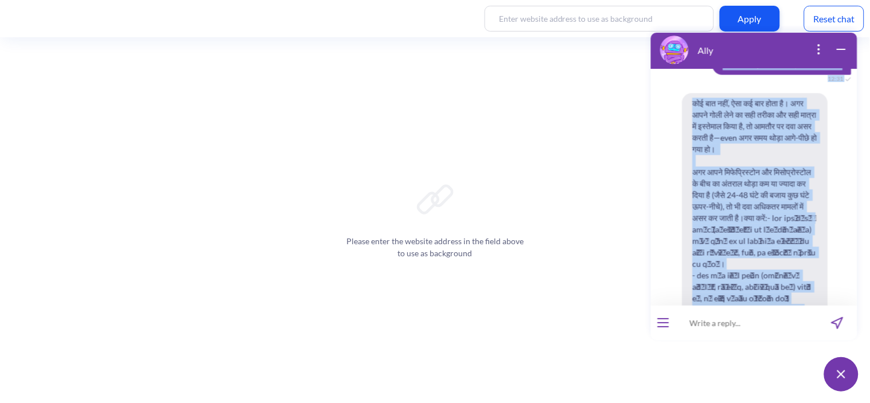
scroll to position [6596, 0]
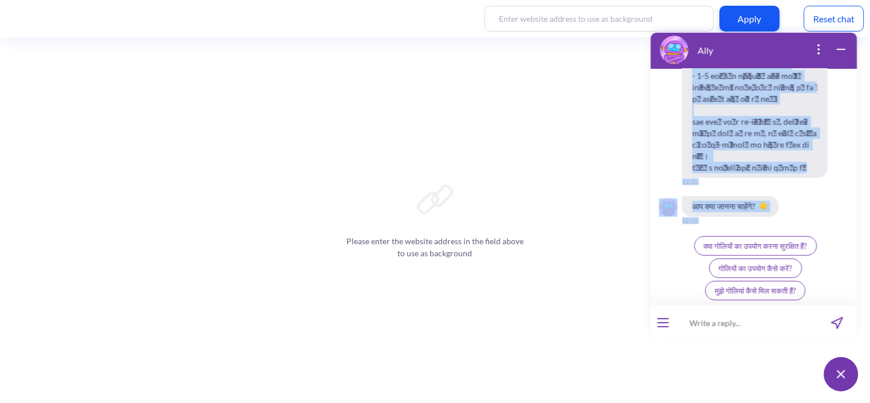
drag, startPoint x: 708, startPoint y: 108, endPoint x: 821, endPoint y: 166, distance: 127.2
click at [821, 166] on div "Hello! Hola! Oi! Bonjour! नमस्ते! Habari! 07:01 I'm Ally, your support chatbot …" at bounding box center [753, 186] width 206 height 237
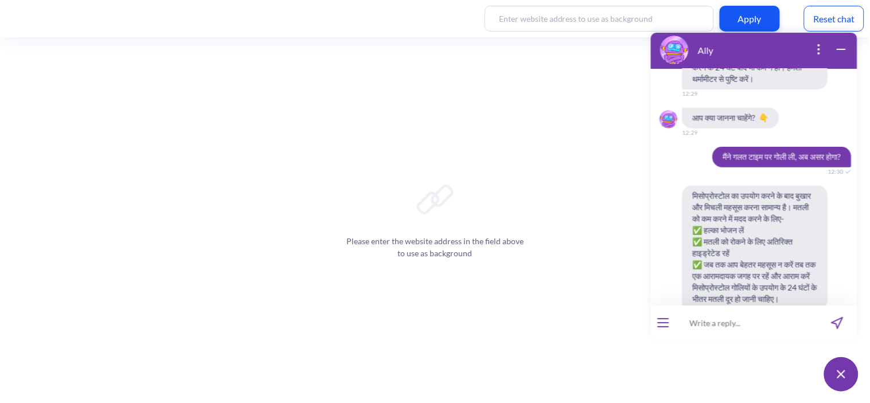
scroll to position [5888, 0]
click at [735, 168] on span "मैंने गलत टाइम पर गोली ली, अब असर होगा?" at bounding box center [781, 157] width 139 height 21
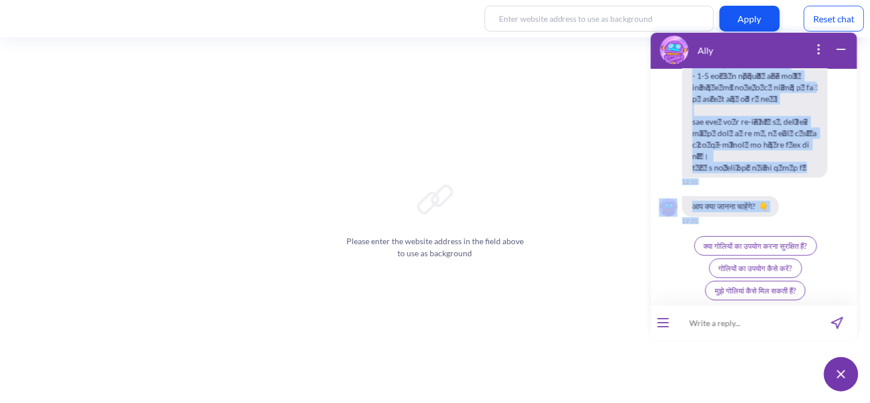
scroll to position [6596, 0]
drag, startPoint x: 708, startPoint y: 183, endPoint x: 821, endPoint y: 168, distance: 113.9
click at [821, 168] on div "Hello! Hola! Oi! Bonjour! नमस्ते! Habari! 07:01 I'm Ally, your support chatbot …" at bounding box center [753, 186] width 206 height 237
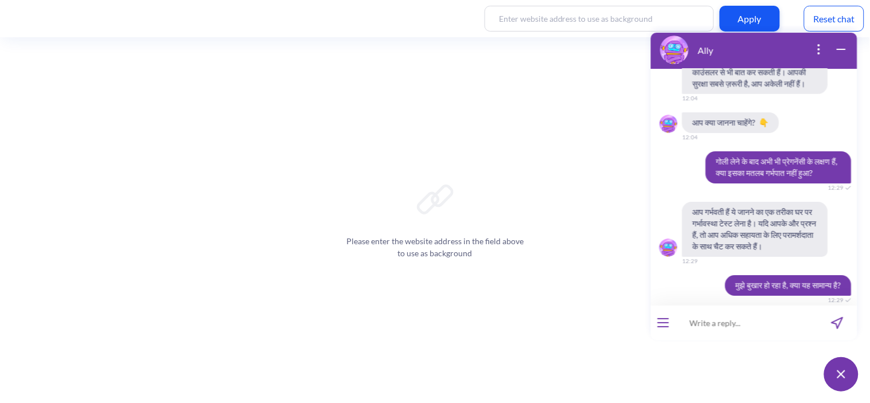
scroll to position [5579, 0]
